Goal: Task Accomplishment & Management: Manage account settings

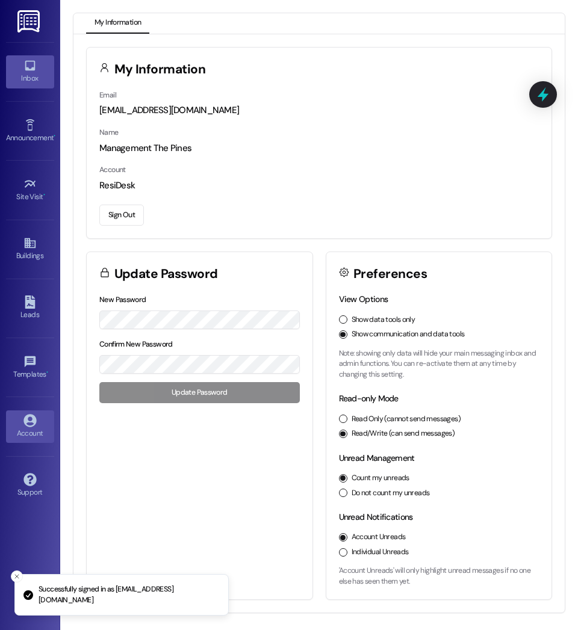
click at [45, 66] on link "Inbox" at bounding box center [30, 71] width 48 height 32
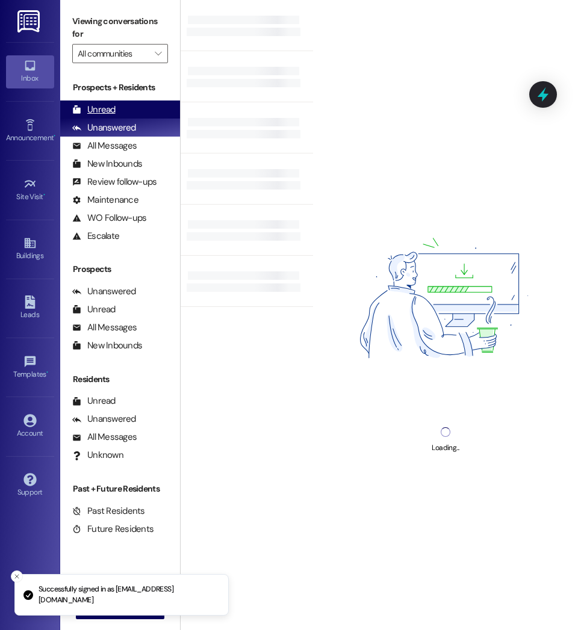
click at [151, 107] on div "Unread (0)" at bounding box center [120, 110] width 120 height 18
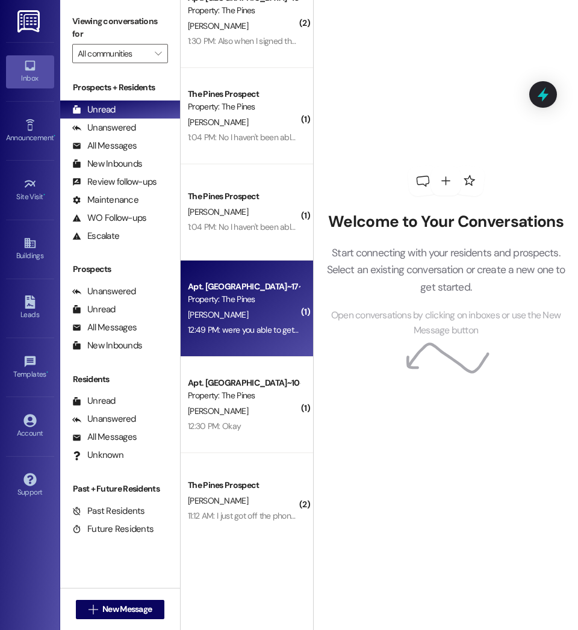
scroll to position [223, 0]
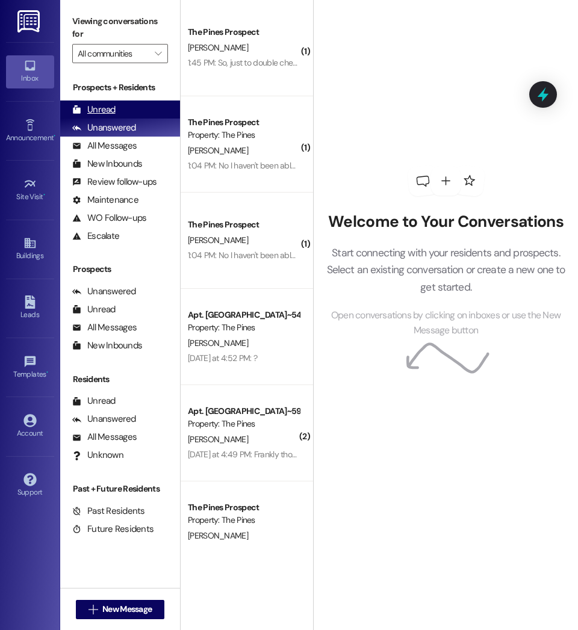
click at [104, 104] on div "Unread" at bounding box center [93, 110] width 43 height 13
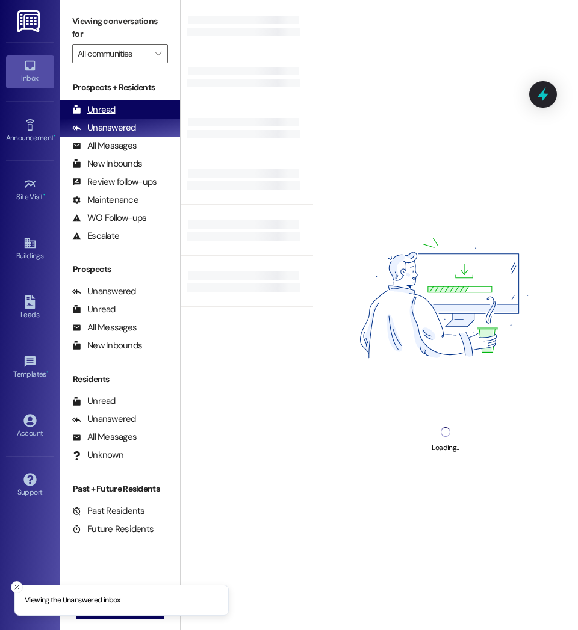
click at [91, 113] on div "Unread" at bounding box center [93, 110] width 43 height 13
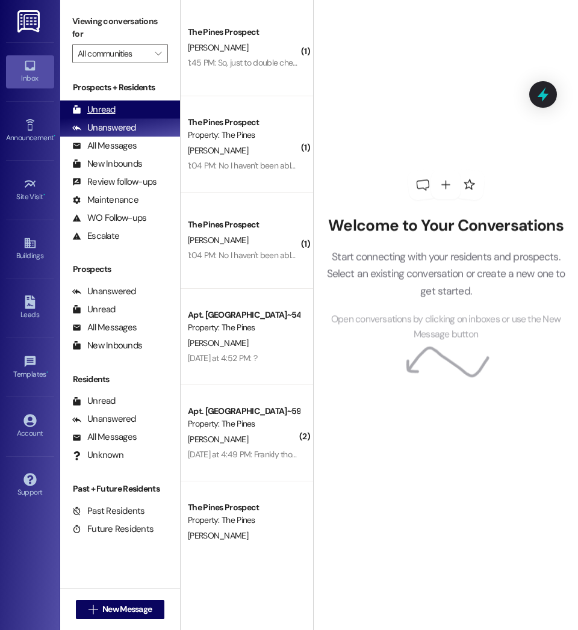
click at [124, 104] on div "Unread (0)" at bounding box center [120, 110] width 120 height 18
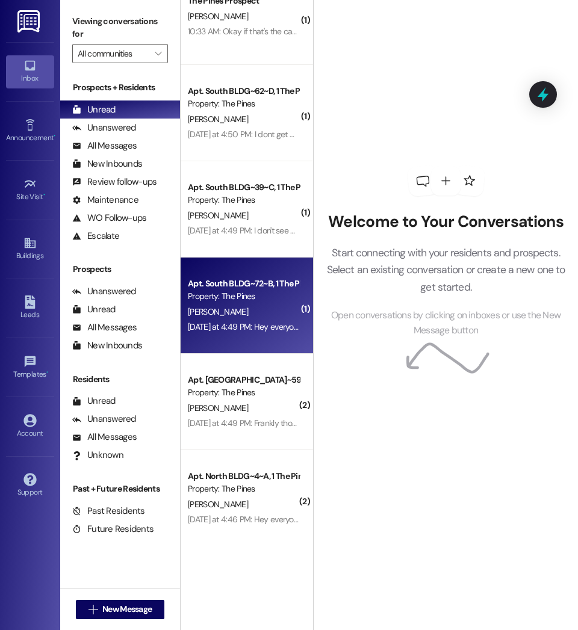
scroll to position [1091, 0]
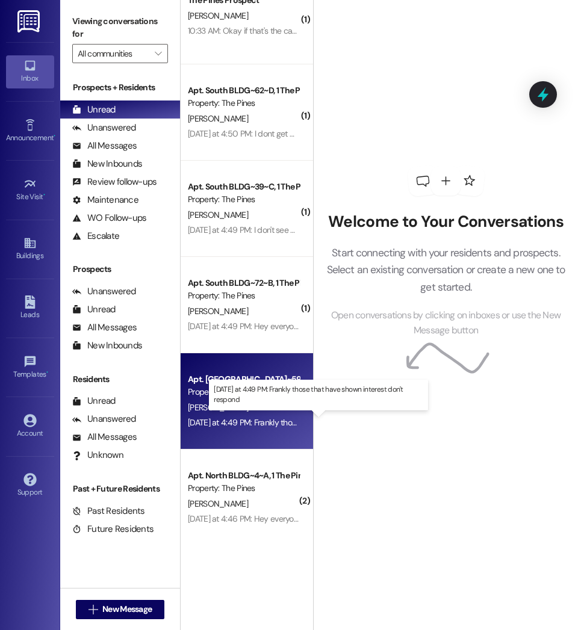
click at [280, 421] on div "[DATE] at 4:49 PM: Frankly those that have shown interest don't respond [DATE] …" at bounding box center [313, 422] width 250 height 11
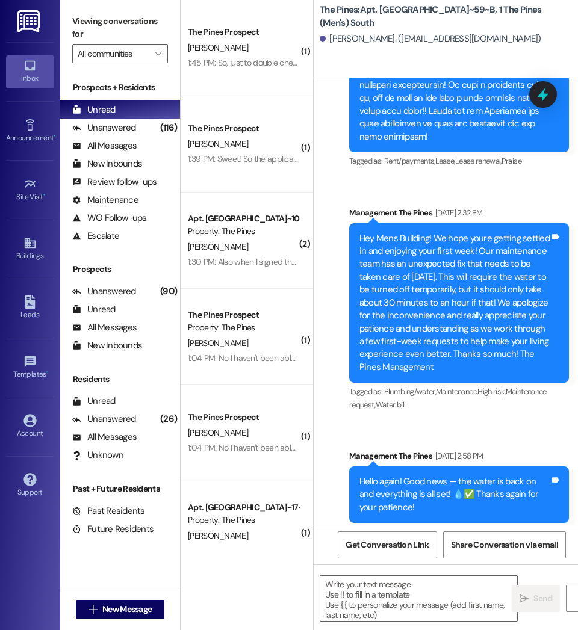
scroll to position [45848, 0]
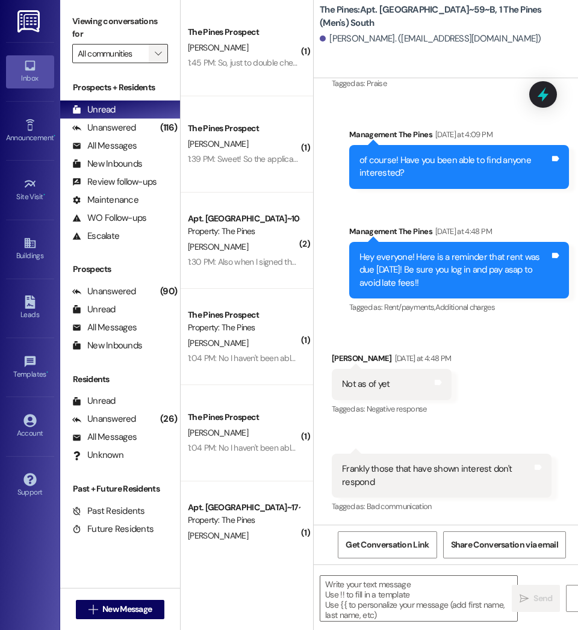
click at [155, 55] on icon "" at bounding box center [158, 54] width 7 height 10
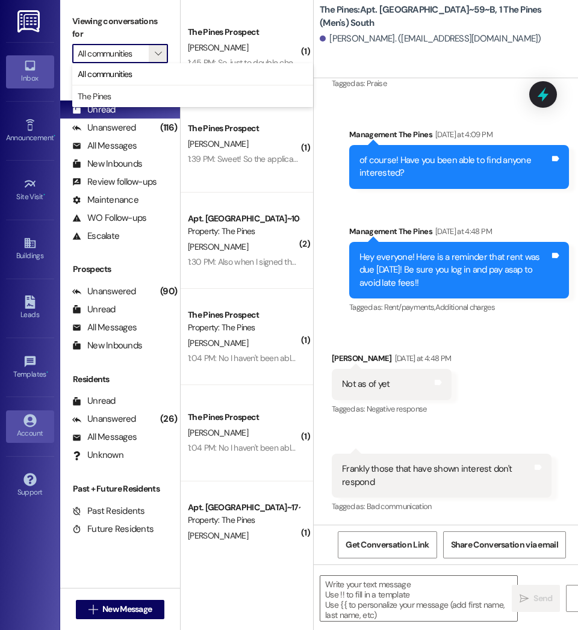
click at [20, 434] on div "Account" at bounding box center [30, 433] width 60 height 12
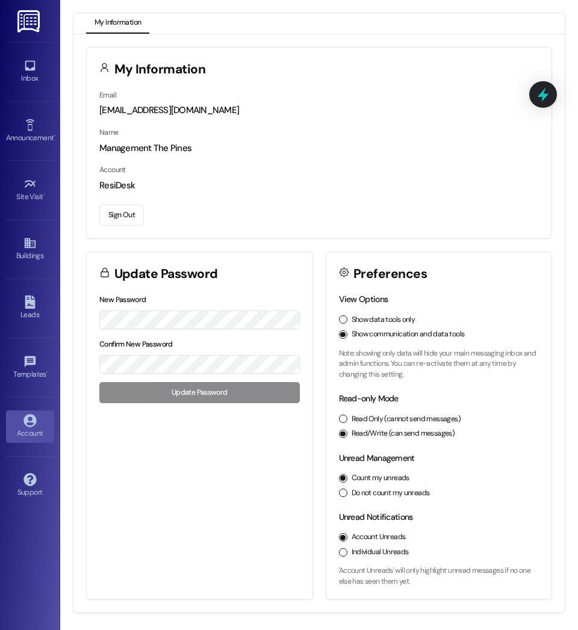
click at [128, 216] on button "Sign Out" at bounding box center [121, 215] width 45 height 21
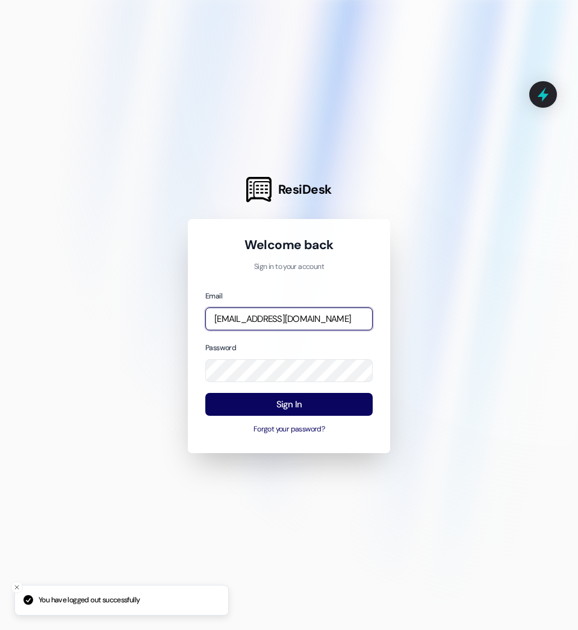
click at [262, 323] on input "[EMAIL_ADDRESS][DOMAIN_NAME]" at bounding box center [288, 319] width 167 height 23
click at [335, 318] on input "[EMAIL_ADDRESS][DOMAIN_NAME]" at bounding box center [288, 319] width 167 height 23
type input "[EMAIL_ADDRESS][DOMAIN_NAME]"
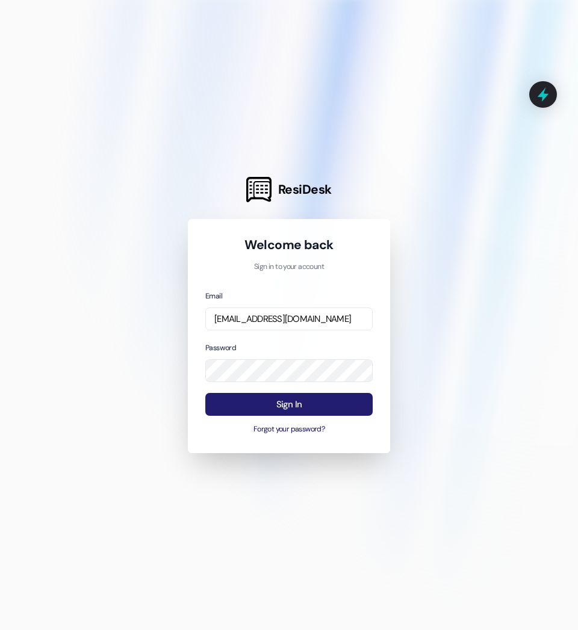
click at [300, 403] on button "Sign In" at bounding box center [288, 404] width 167 height 23
